Goal: Task Accomplishment & Management: Manage account settings

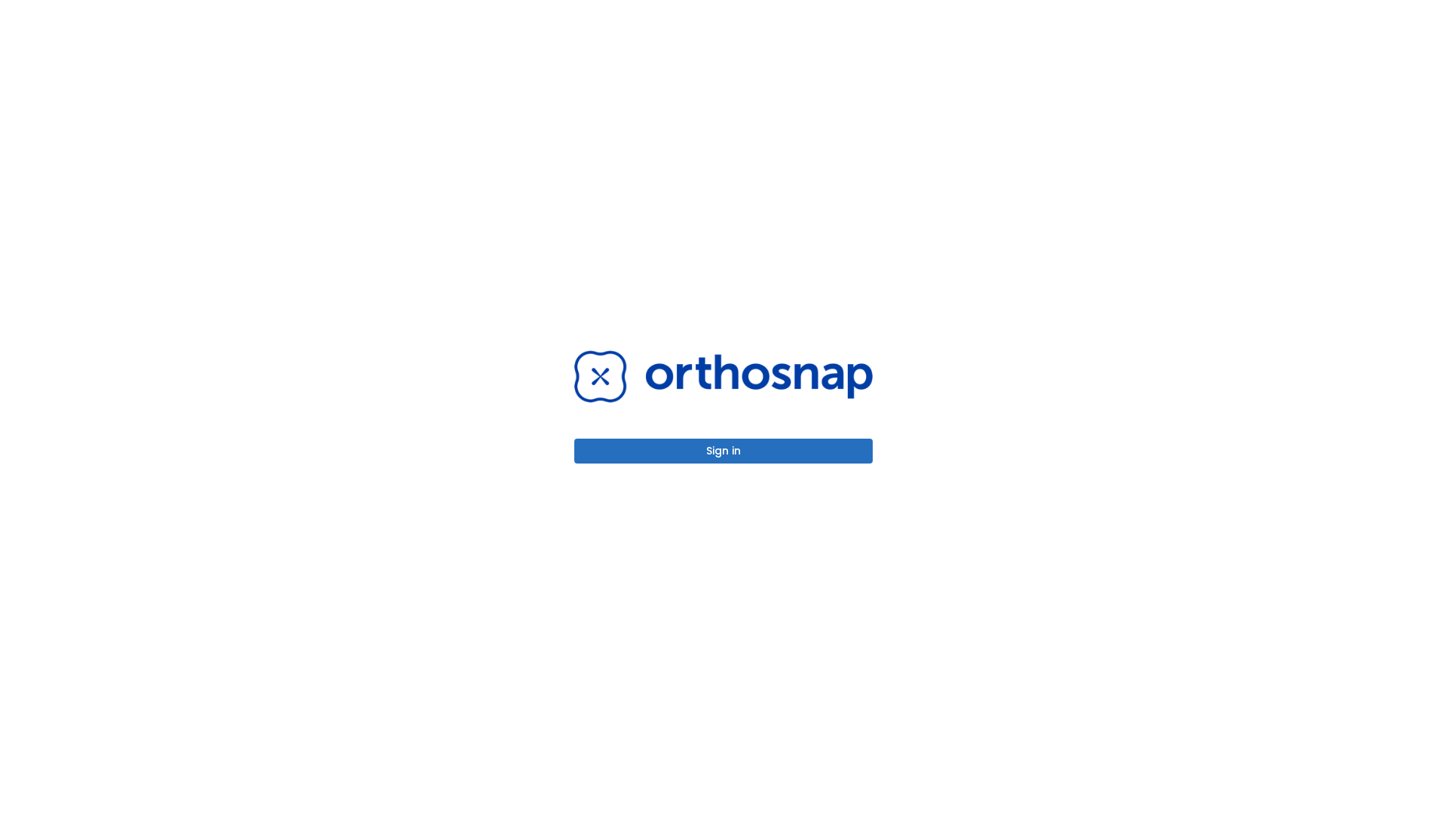
click at [724, 451] on button "Sign in" at bounding box center [723, 451] width 298 height 25
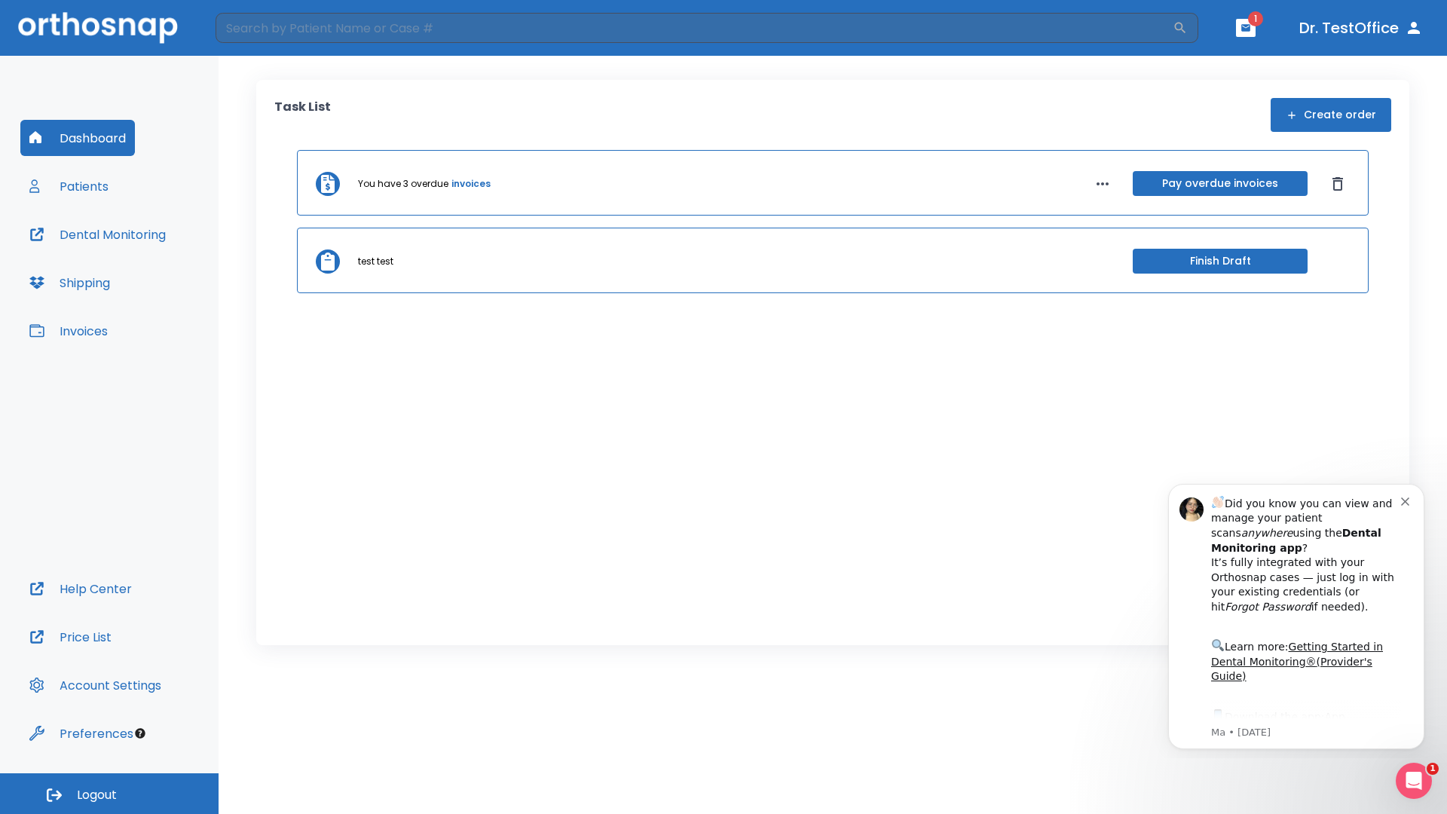
click at [109, 794] on span "Logout" at bounding box center [97, 795] width 40 height 17
